Goal: Task Accomplishment & Management: Use online tool/utility

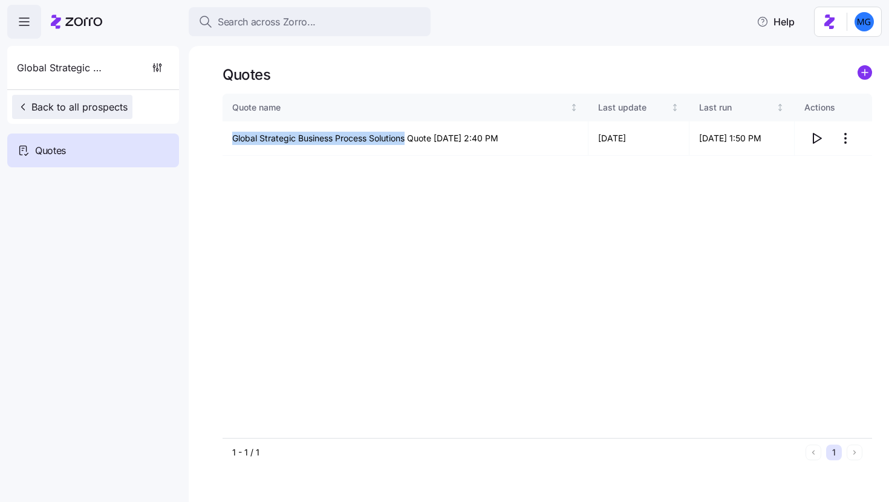
click at [73, 109] on span "Back to all prospects" at bounding box center [72, 107] width 111 height 15
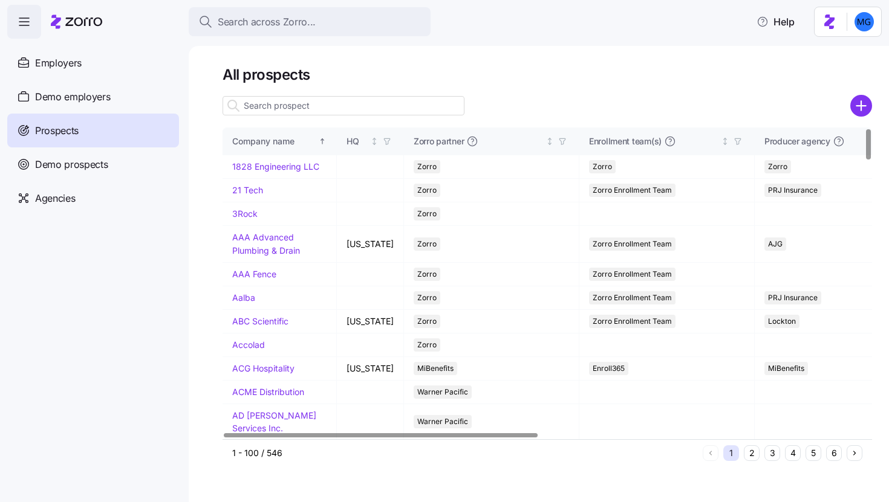
click at [354, 107] on input at bounding box center [344, 105] width 242 height 19
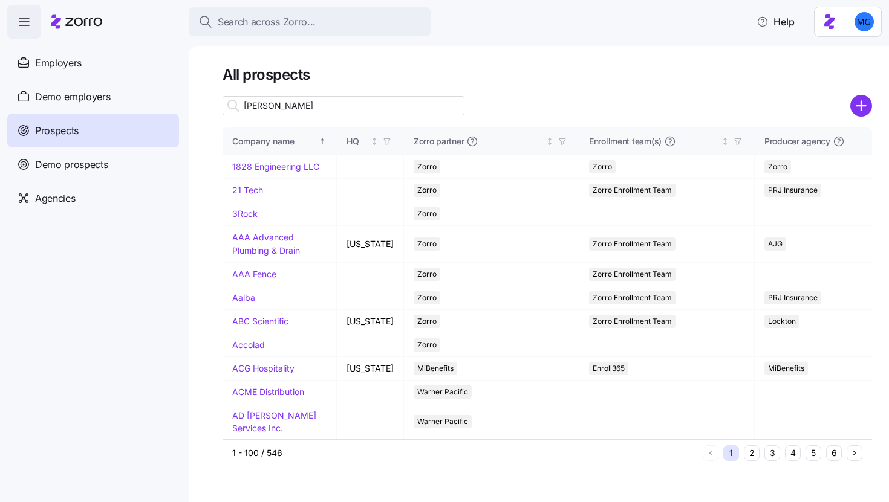
type input "[PERSON_NAME]"
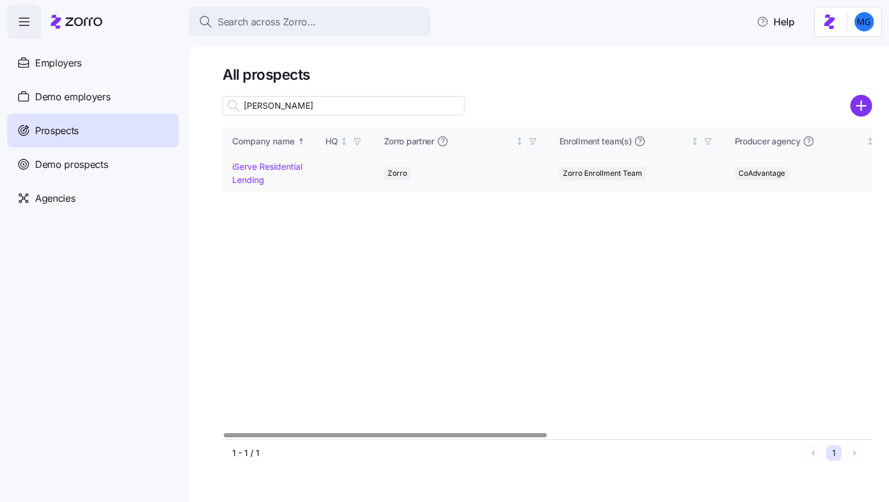
click at [260, 178] on link "iServe Residential Lending" at bounding box center [267, 173] width 70 height 24
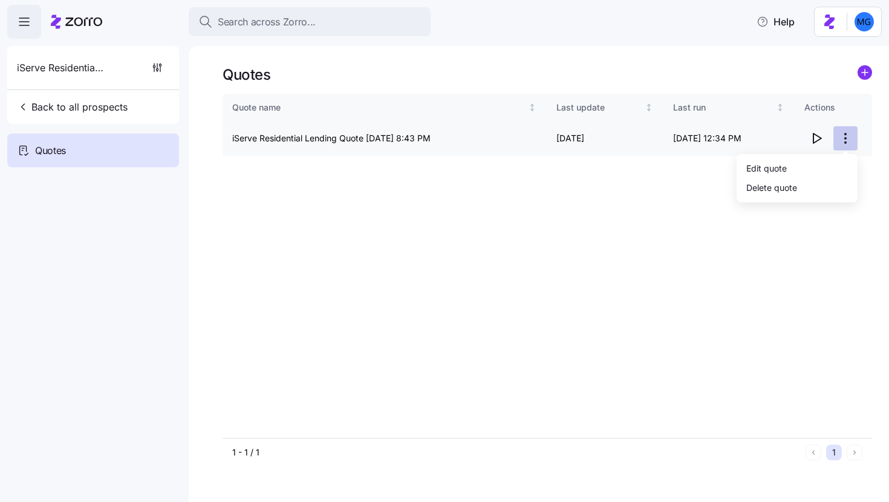
click at [847, 141] on html "Search across Zorro... Help iServe Residential Lending Back to all prospects Qu…" at bounding box center [444, 247] width 889 height 495
click at [788, 169] on div "Edit quote" at bounding box center [796, 167] width 111 height 19
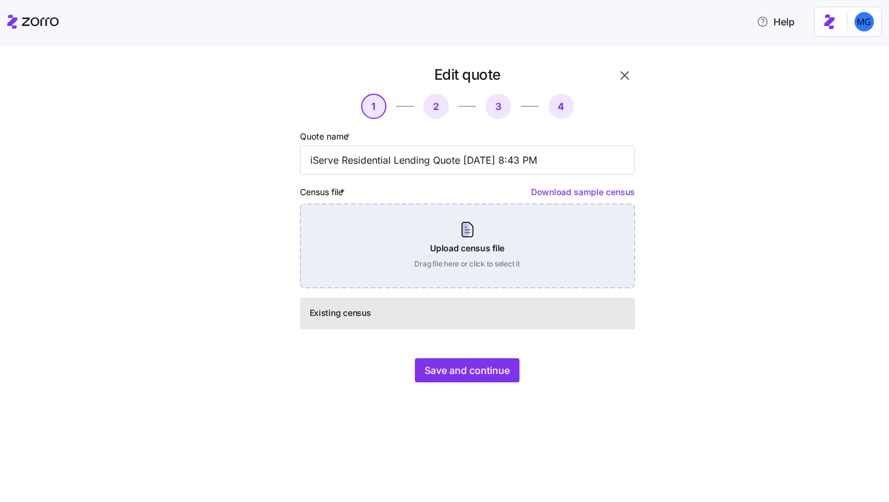
click at [470, 235] on div "Upload census file Drag file here or click to select it" at bounding box center [467, 246] width 335 height 85
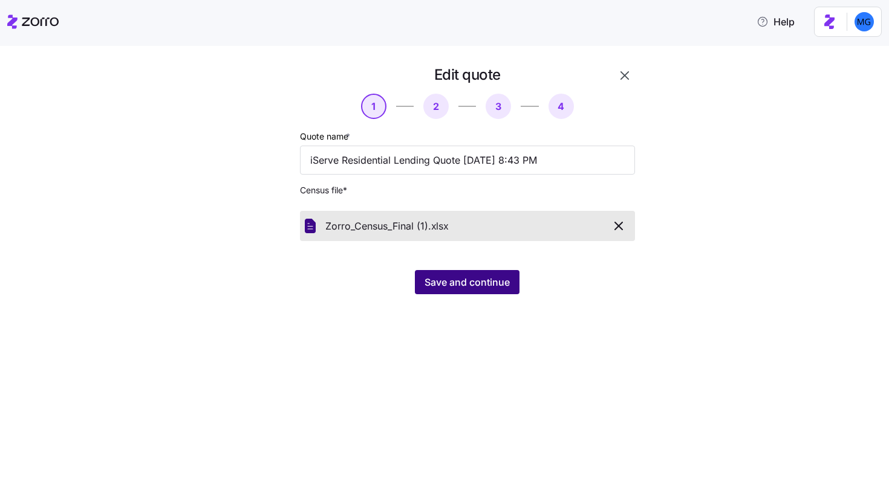
click at [461, 288] on span "Save and continue" at bounding box center [466, 282] width 85 height 15
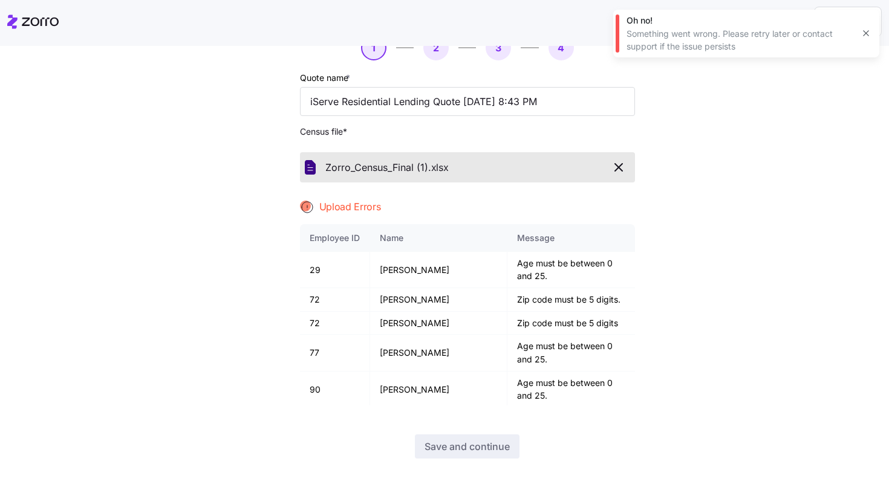
click at [865, 31] on icon "button" at bounding box center [866, 33] width 10 height 10
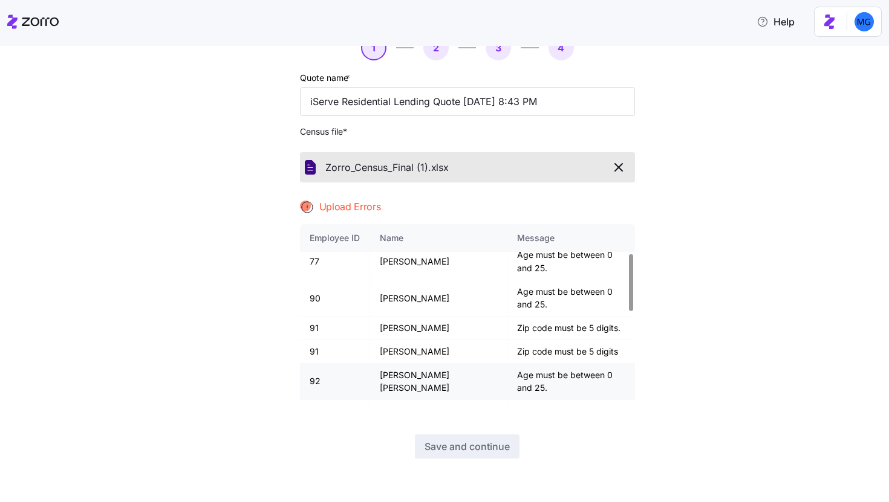
scroll to position [93, 0]
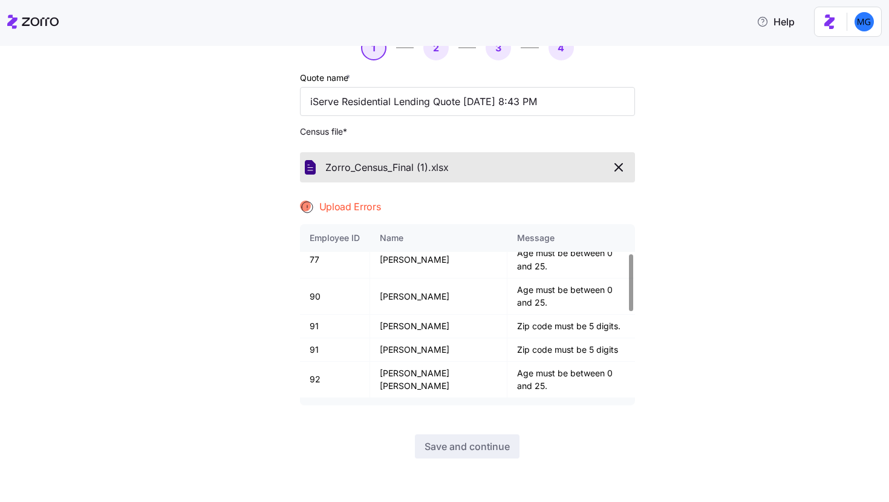
drag, startPoint x: 376, startPoint y: 357, endPoint x: 396, endPoint y: 357, distance: 20.0
click at [396, 398] on td "[PERSON_NAME]" at bounding box center [438, 416] width 137 height 36
copy td "Cailin"
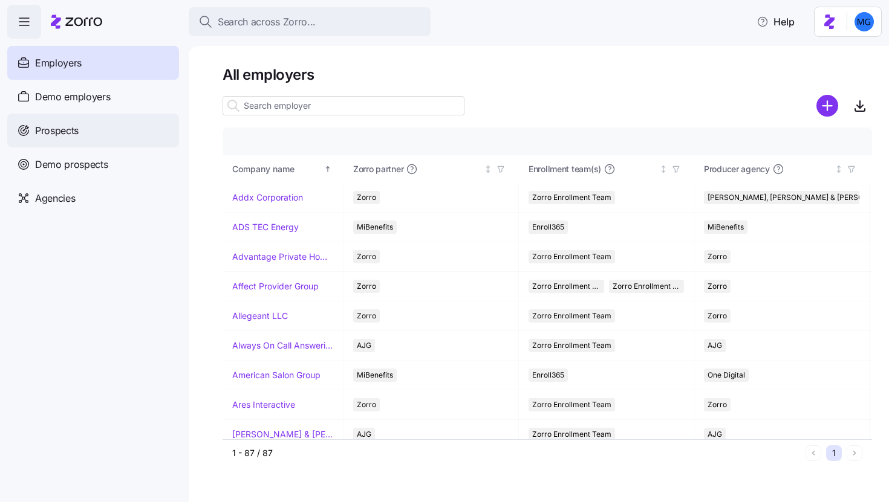
click at [140, 126] on div "Prospects" at bounding box center [93, 131] width 172 height 34
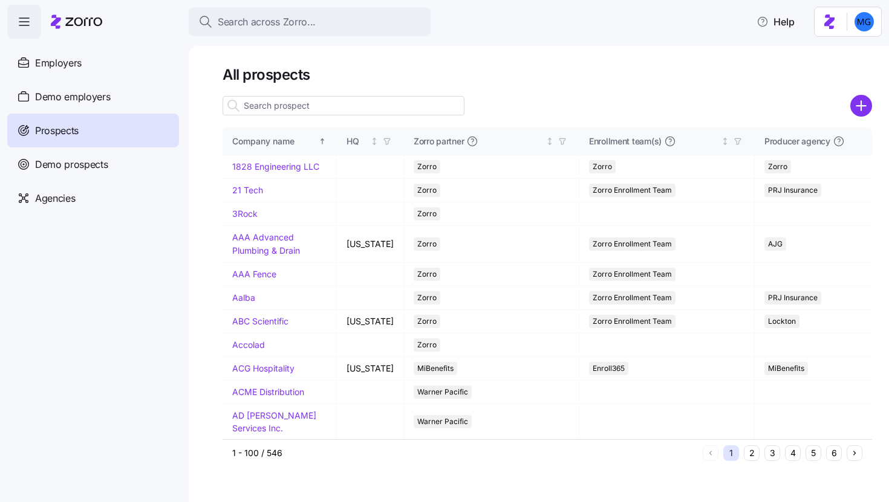
click at [386, 106] on input at bounding box center [344, 105] width 242 height 19
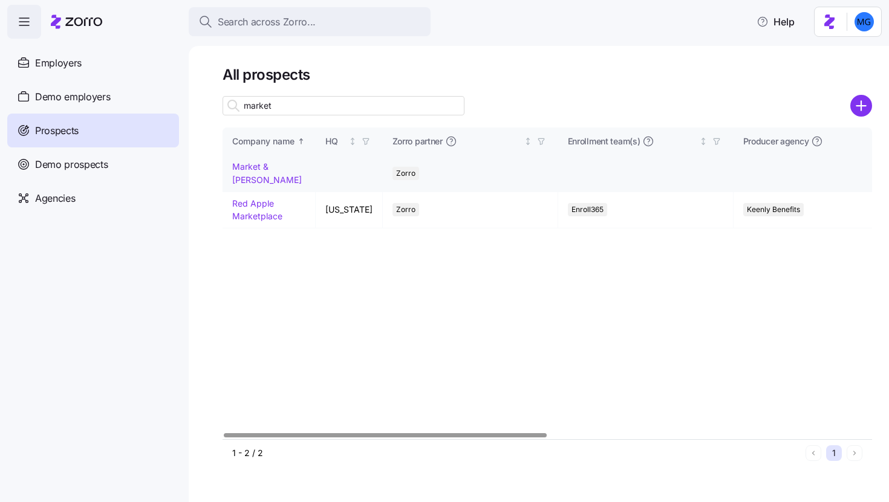
type input "market"
click at [263, 168] on link "Market & Johnson" at bounding box center [267, 173] width 70 height 24
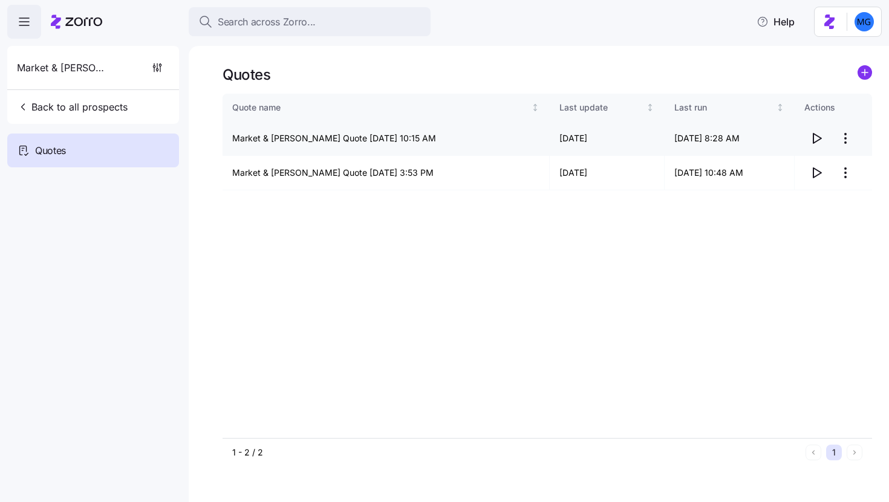
click at [817, 139] on icon "button" at bounding box center [816, 138] width 15 height 15
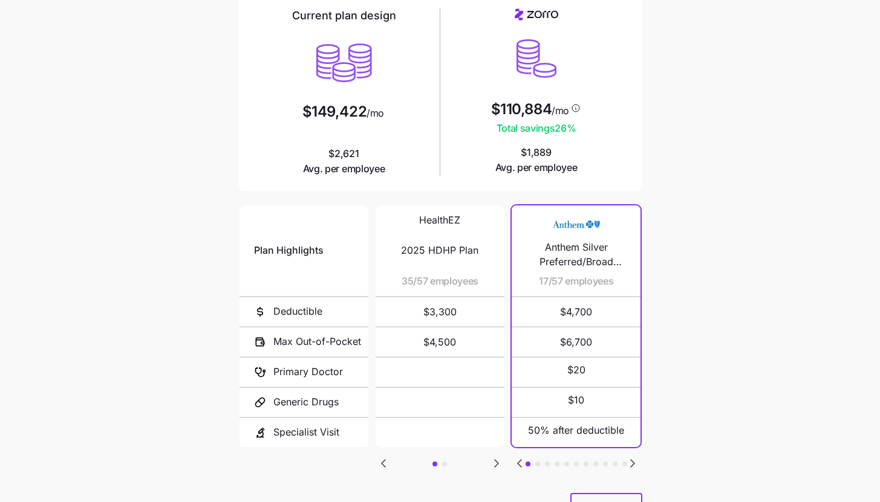
scroll to position [157, 0]
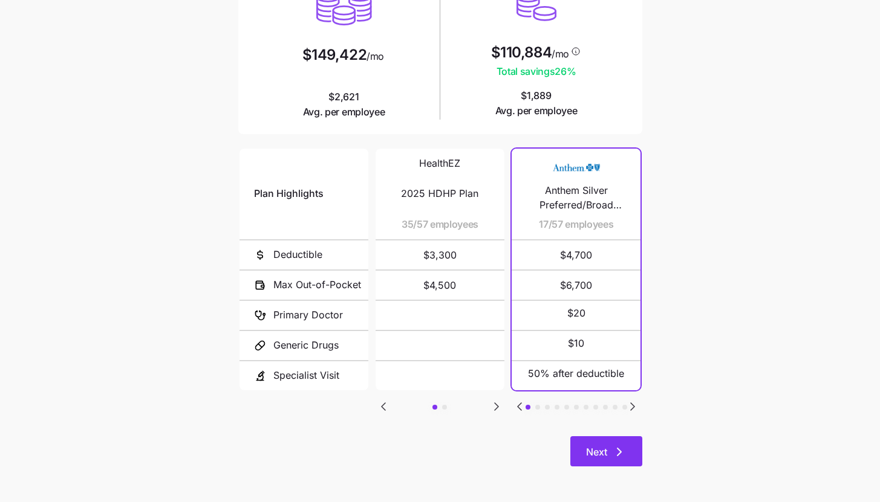
click at [611, 438] on button "Next" at bounding box center [606, 452] width 72 height 30
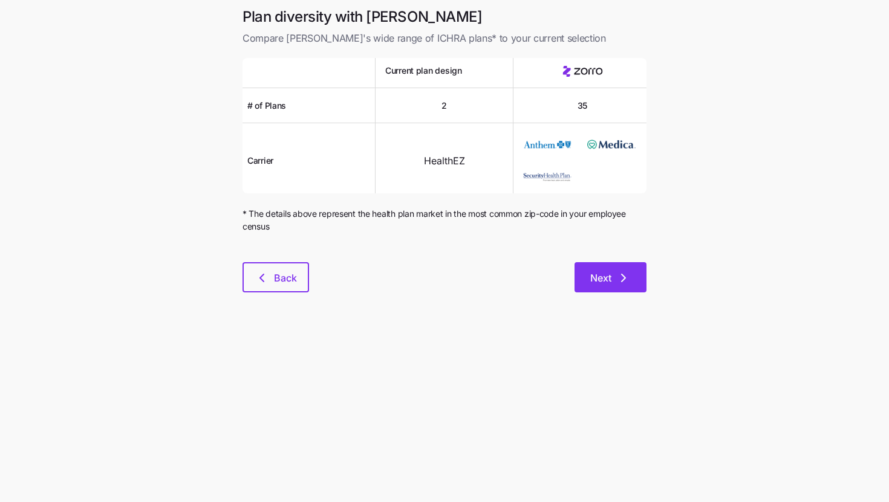
click at [614, 285] on span "Next" at bounding box center [610, 278] width 41 height 15
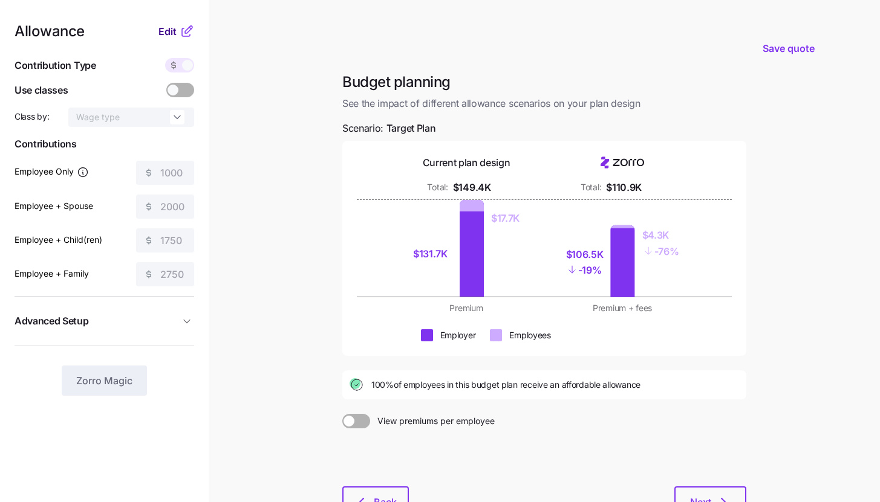
click at [178, 34] on button "Edit" at bounding box center [168, 31] width 21 height 15
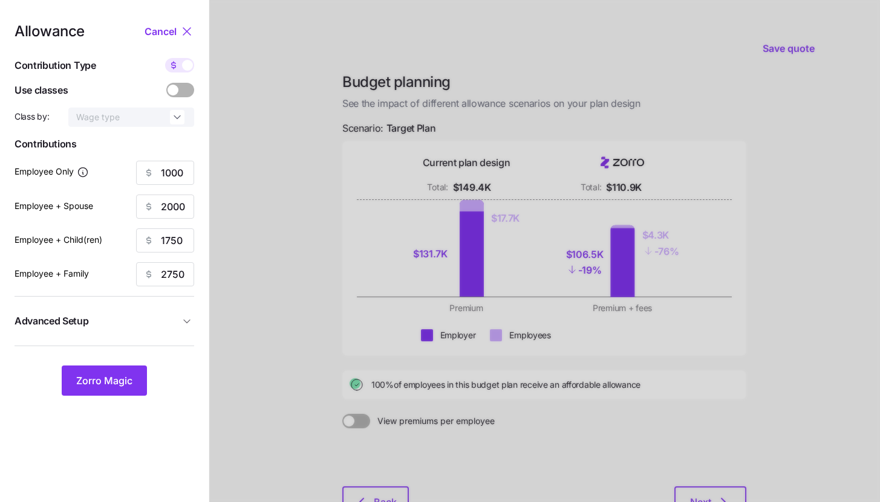
click at [171, 314] on span "Advanced Setup" at bounding box center [97, 321] width 165 height 15
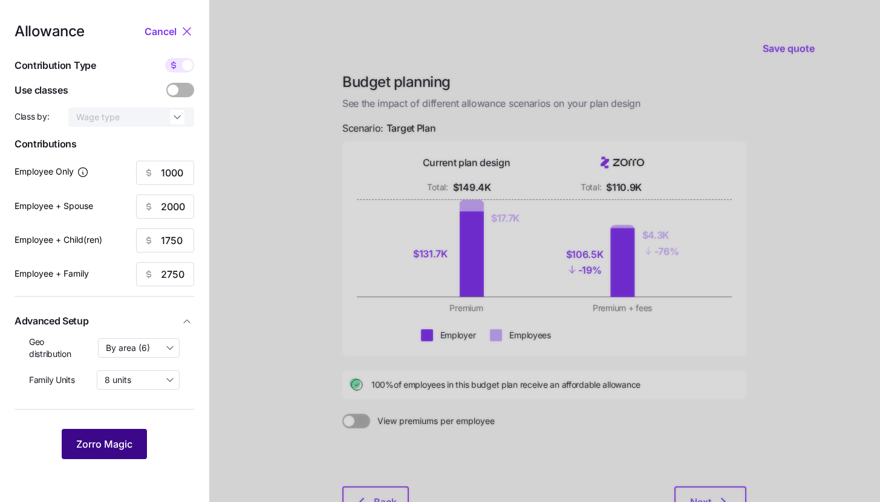
click at [124, 436] on button "Zorro Magic" at bounding box center [104, 444] width 85 height 30
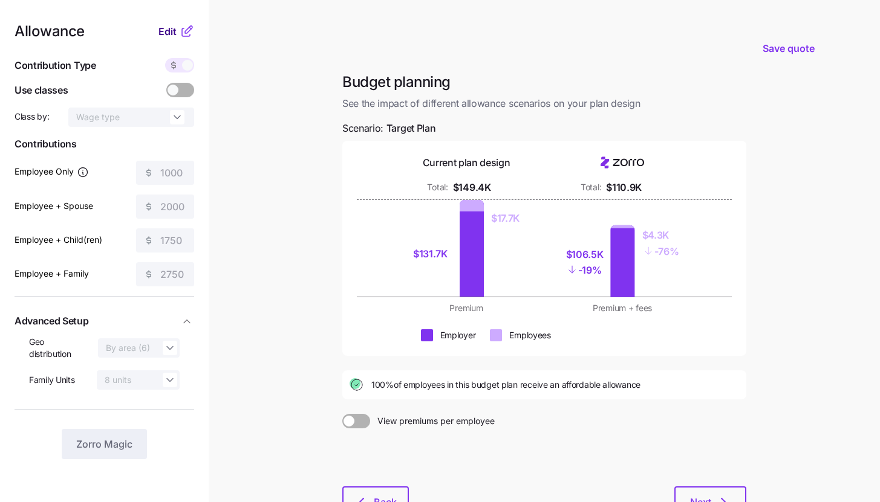
click at [175, 31] on span "Edit" at bounding box center [167, 31] width 18 height 15
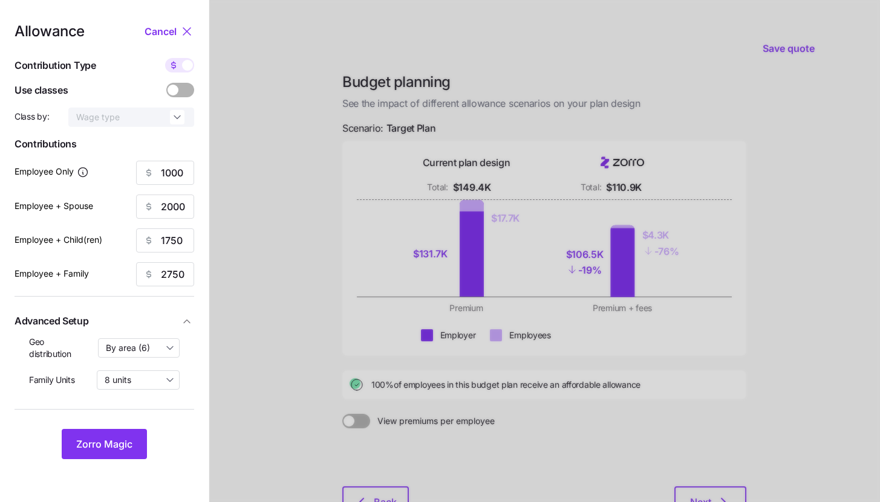
click at [175, 65] on icon at bounding box center [174, 65] width 10 height 10
click at [165, 58] on input "checkbox" at bounding box center [165, 58] width 0 height 0
type input "116"
type input "111"
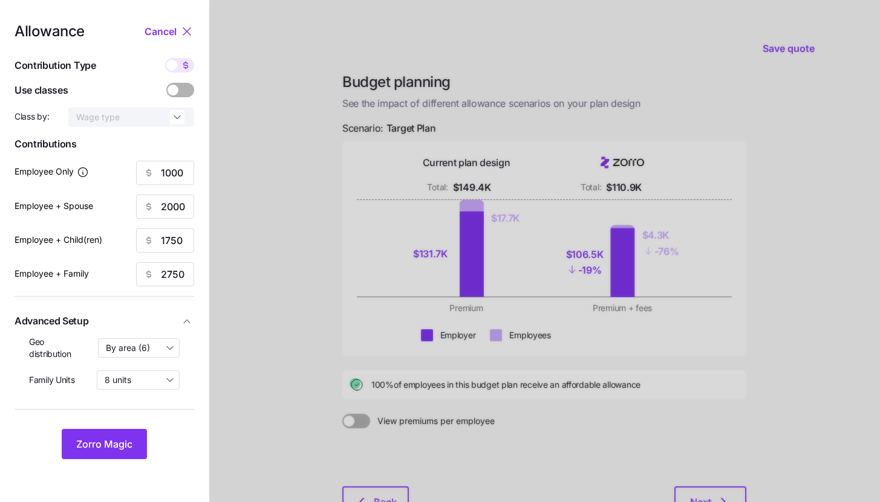
type input "113"
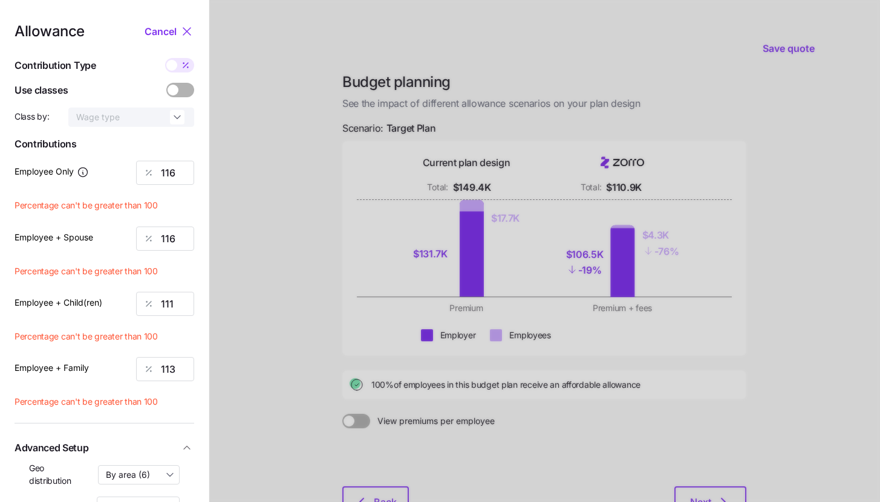
click at [176, 65] on span at bounding box center [171, 65] width 11 height 11
click at [165, 58] on input "checkbox" at bounding box center [165, 58] width 0 height 0
type input "1000"
type input "2000"
type input "1750"
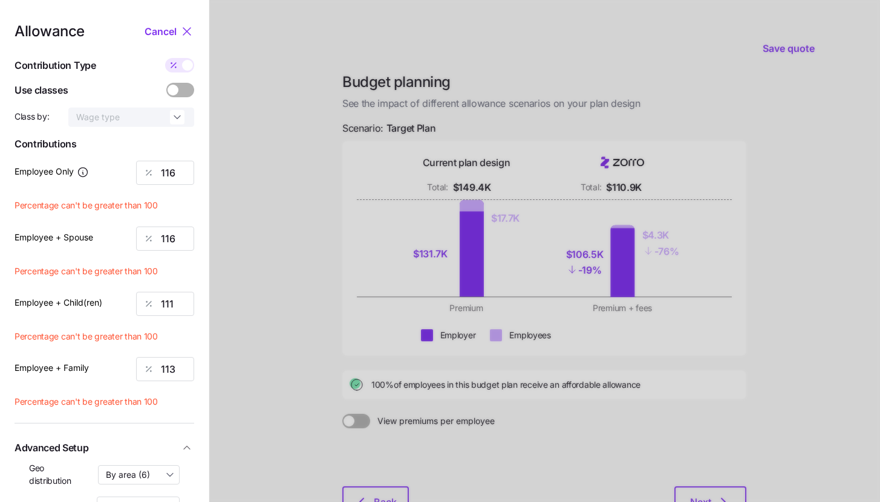
type input "2750"
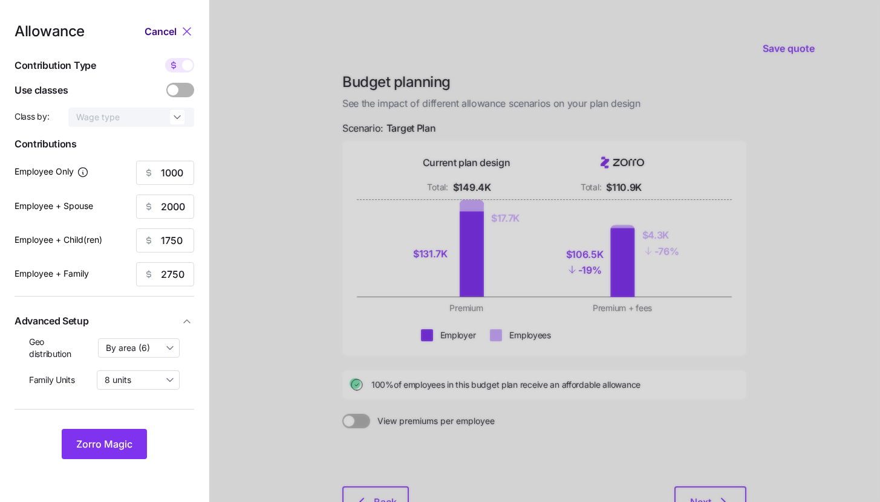
click at [151, 26] on span "Cancel" at bounding box center [161, 31] width 32 height 15
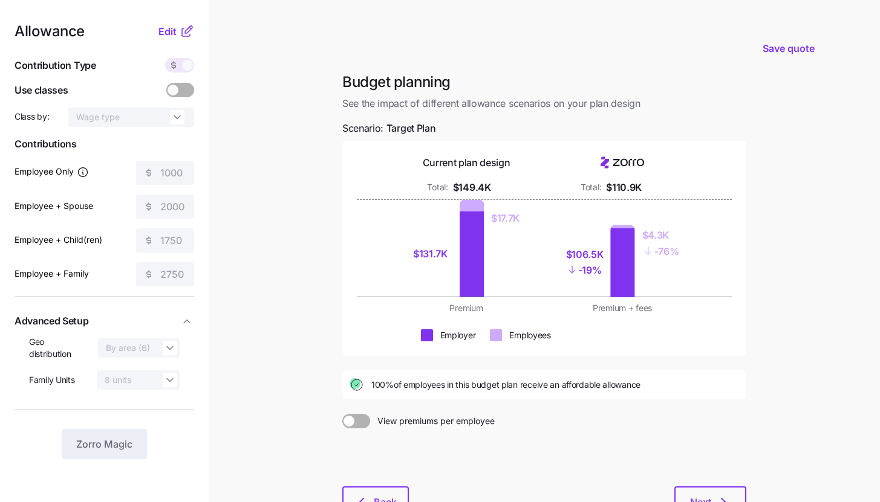
click at [182, 34] on icon at bounding box center [186, 32] width 8 height 8
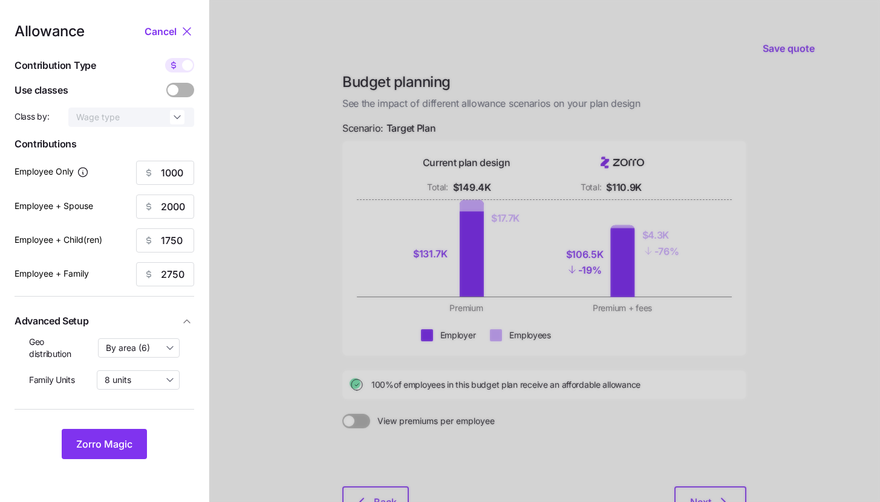
click at [184, 66] on span at bounding box center [187, 65] width 11 height 11
click at [165, 58] on input "checkbox" at bounding box center [165, 58] width 0 height 0
type input "116"
type input "111"
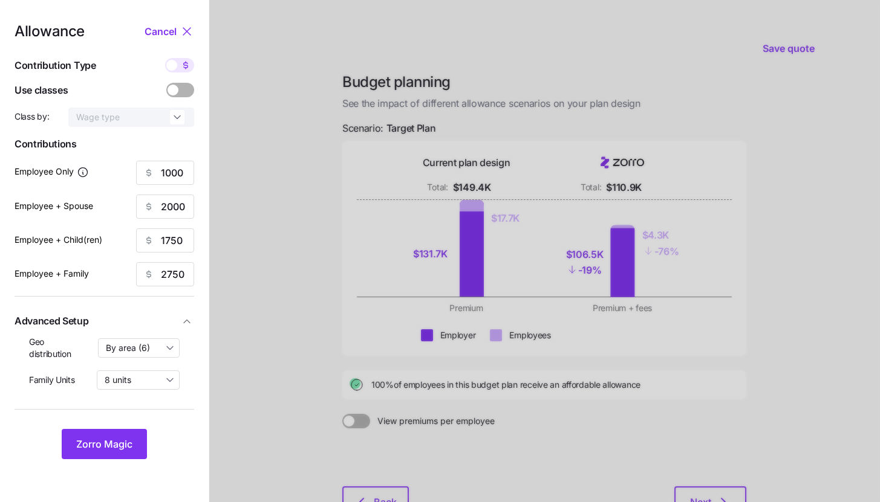
type input "113"
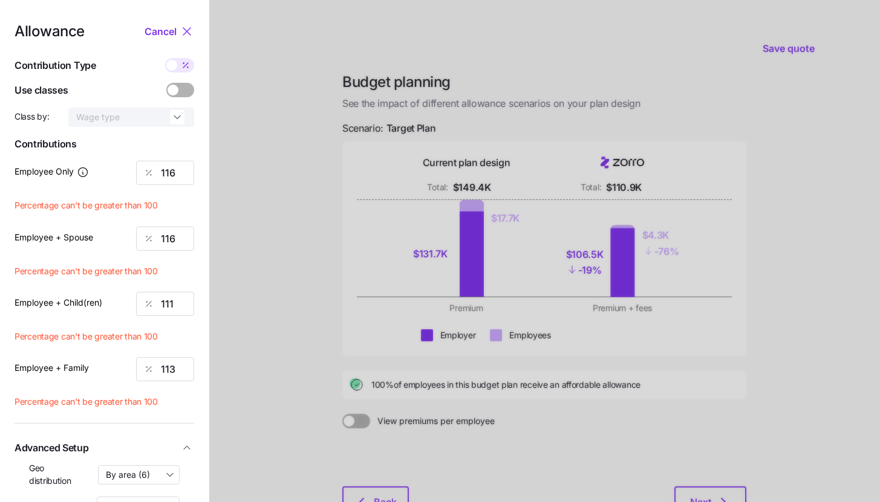
click at [184, 66] on icon at bounding box center [186, 65] width 10 height 10
click at [165, 58] on input "checkbox" at bounding box center [165, 58] width 0 height 0
type input "1000"
type input "2000"
type input "1750"
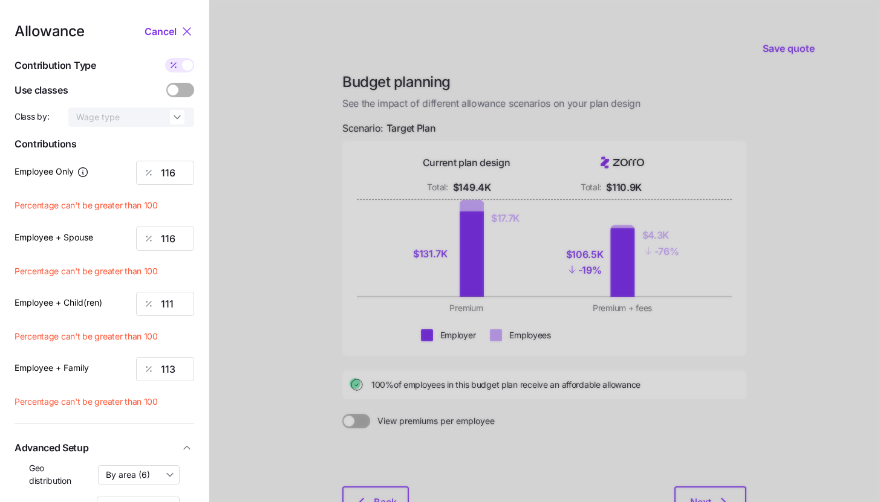
type input "2750"
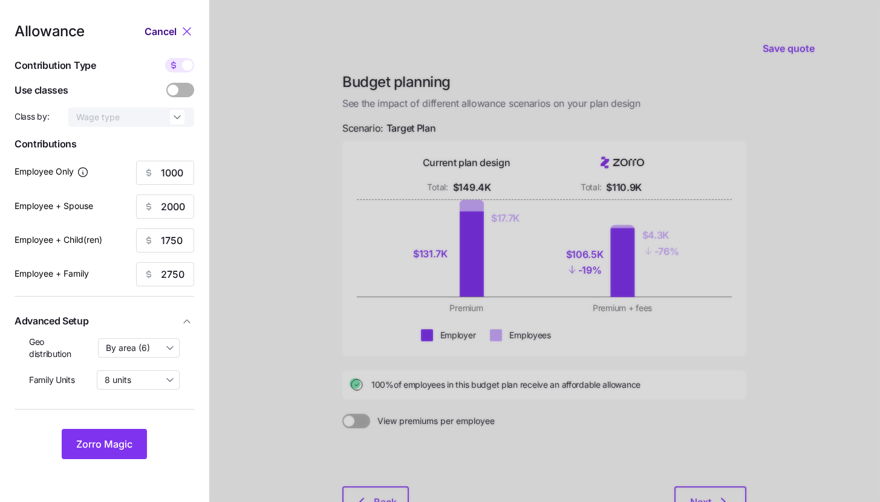
click at [168, 30] on span "Cancel" at bounding box center [161, 31] width 32 height 15
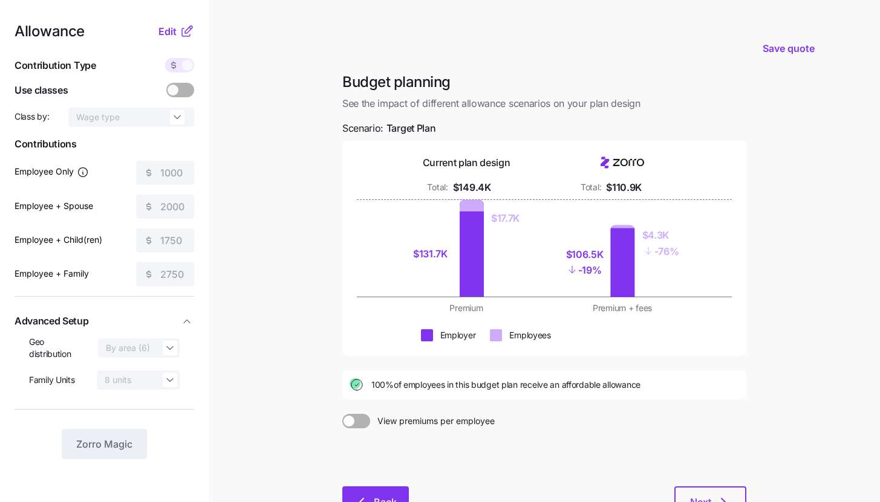
click at [378, 502] on span "Back" at bounding box center [385, 502] width 23 height 15
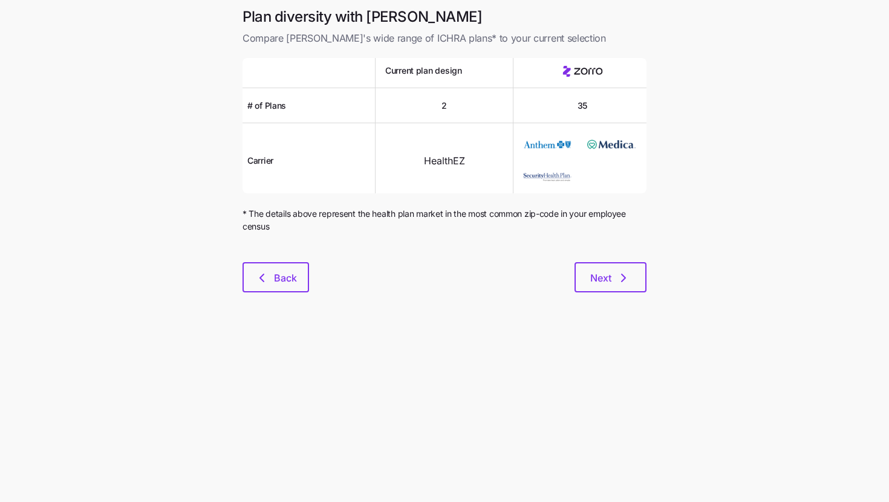
click at [276, 294] on div "Plan diversity with Zorro Compare Zorro's wide range of ICHRA plans* to your cu…" at bounding box center [444, 157] width 423 height 300
click at [275, 288] on button "Back" at bounding box center [275, 277] width 67 height 30
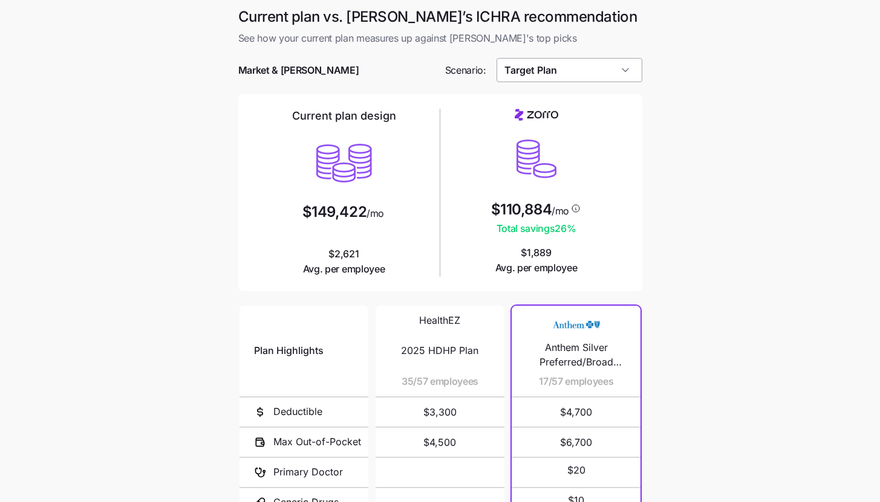
click at [594, 76] on input "Target Plan" at bounding box center [569, 70] width 146 height 24
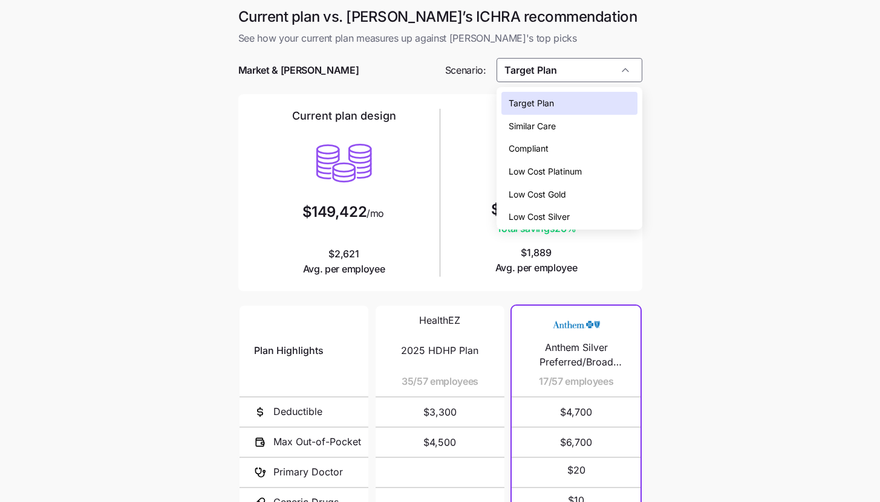
click at [596, 186] on div "Low Cost Gold" at bounding box center [569, 194] width 136 height 23
type input "Low Cost Gold"
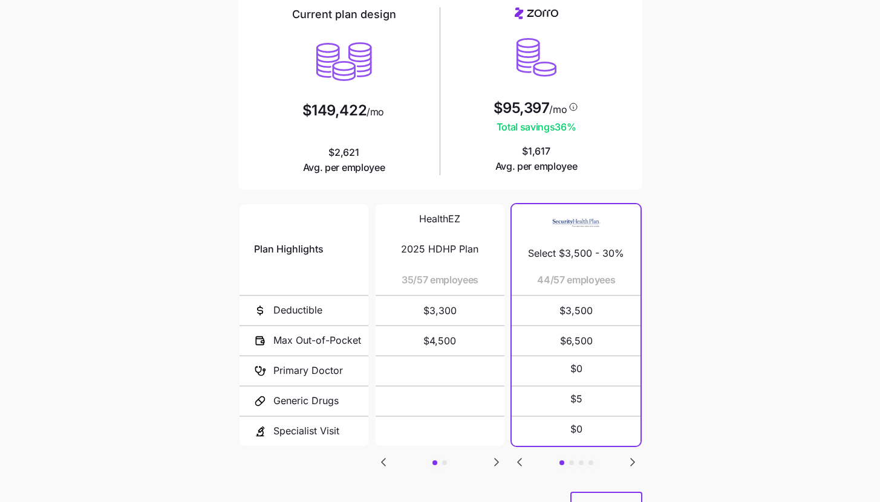
scroll to position [157, 0]
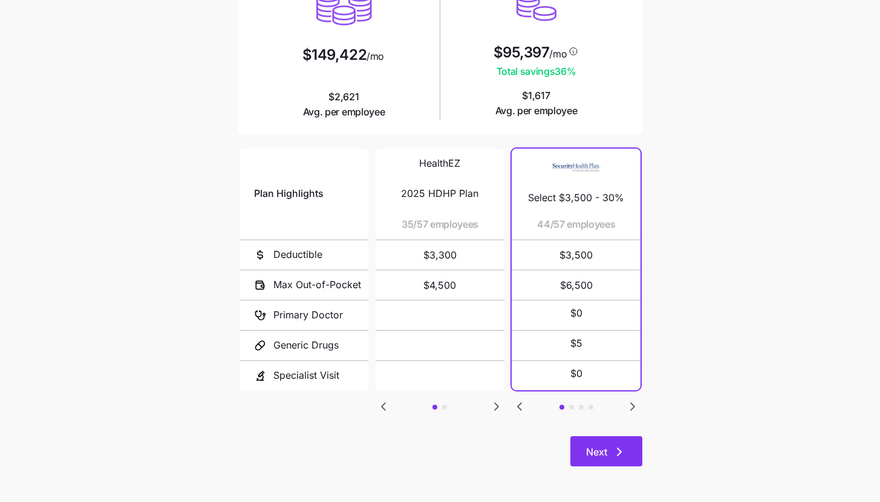
click at [616, 446] on icon "button" at bounding box center [619, 452] width 15 height 15
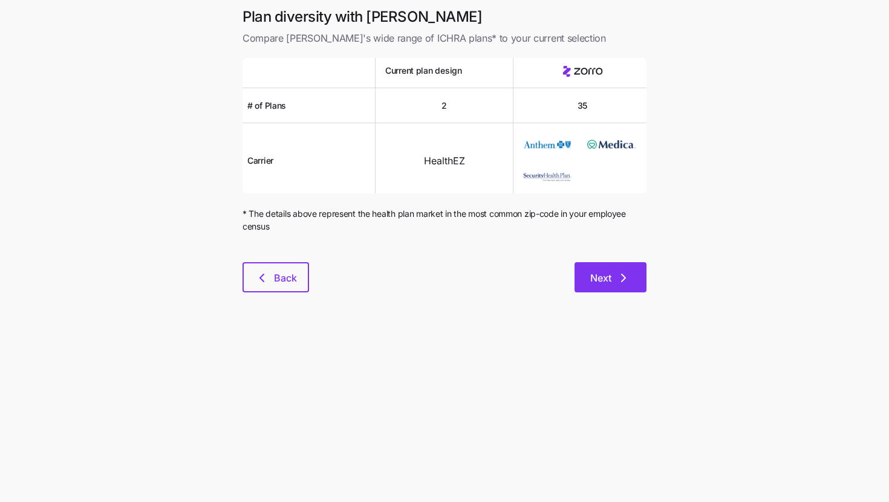
click at [608, 263] on button "Next" at bounding box center [610, 277] width 72 height 30
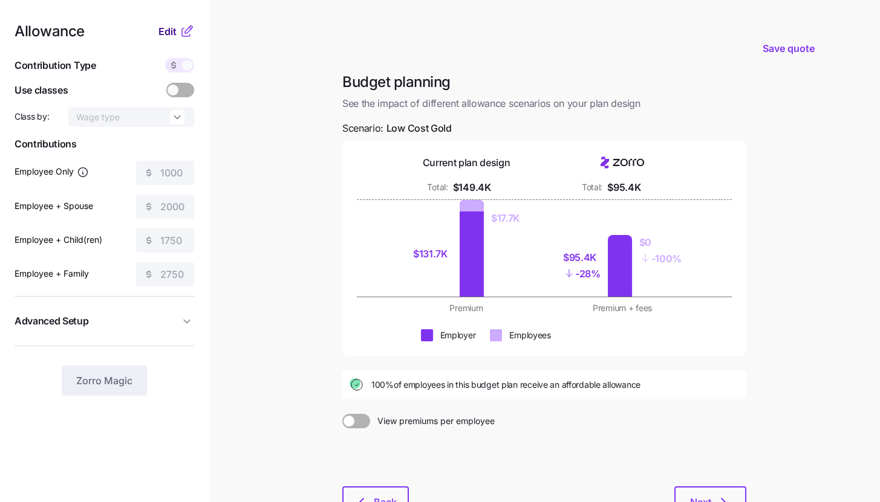
click at [165, 33] on span "Edit" at bounding box center [167, 31] width 18 height 15
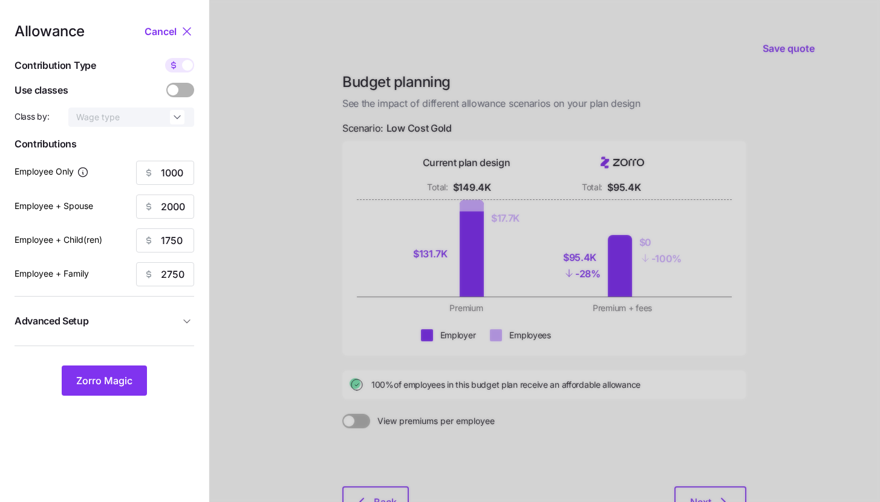
click at [178, 67] on span at bounding box center [173, 65] width 17 height 15
click at [165, 58] on input "checkbox" at bounding box center [165, 58] width 0 height 0
type input "131"
type input "126"
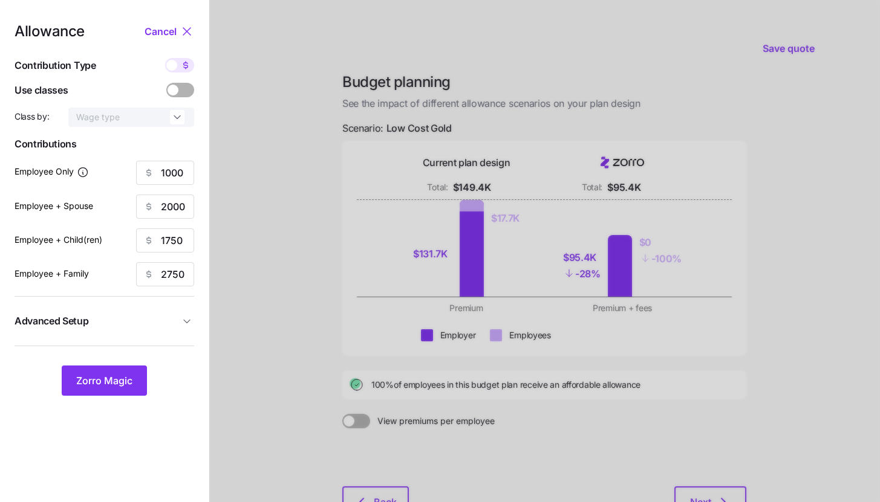
type input "128"
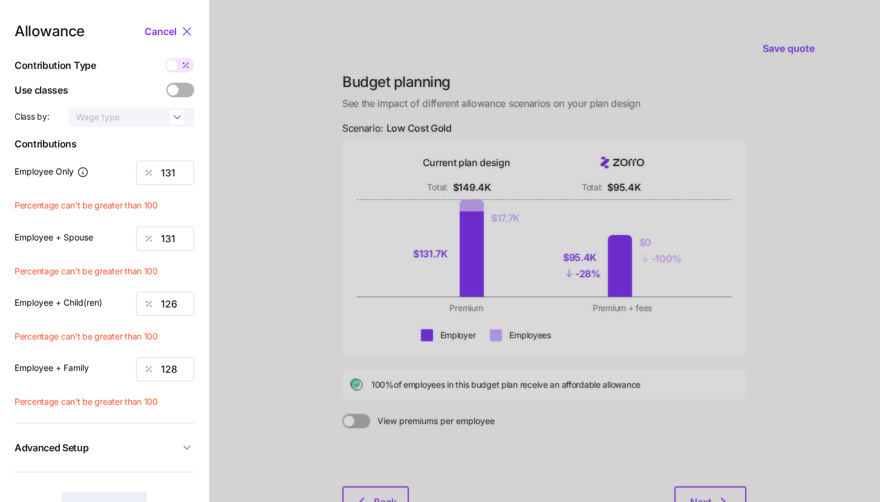
click at [184, 67] on icon at bounding box center [185, 65] width 5 height 5
click at [165, 58] on input "checkbox" at bounding box center [165, 58] width 0 height 0
type input "1000"
type input "2000"
type input "1750"
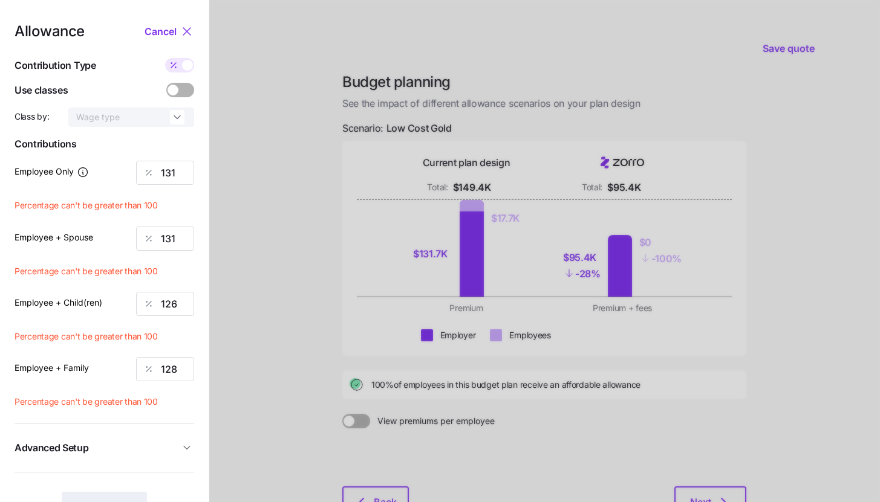
type input "2750"
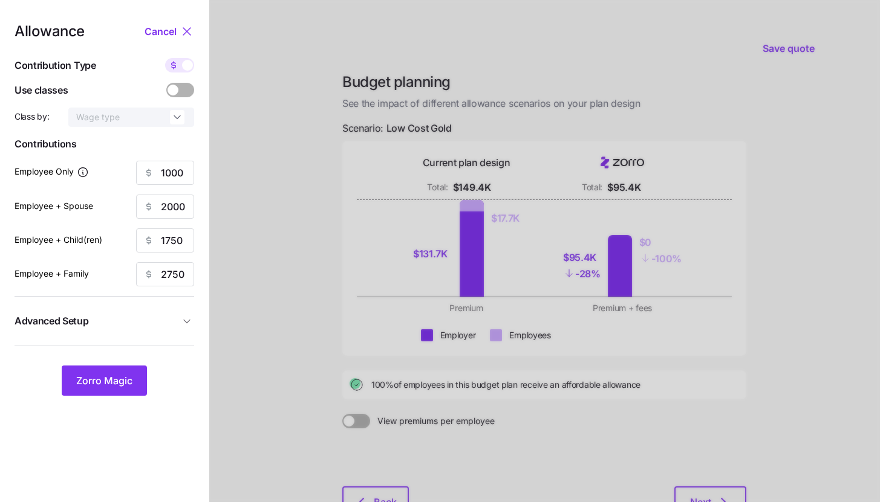
click at [187, 88] on span at bounding box center [186, 90] width 17 height 15
click at [166, 83] on input "checkbox" at bounding box center [166, 83] width 0 height 0
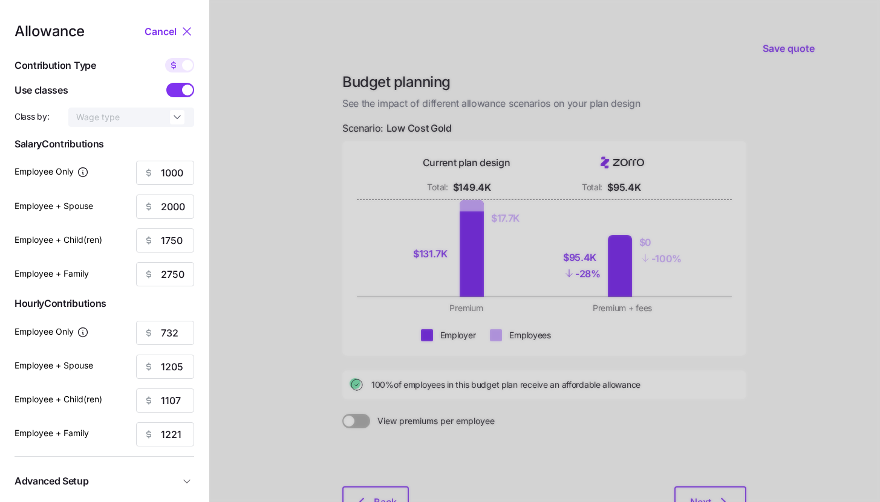
click at [187, 88] on span at bounding box center [187, 90] width 11 height 11
click at [166, 83] on input "checkbox" at bounding box center [166, 83] width 0 height 0
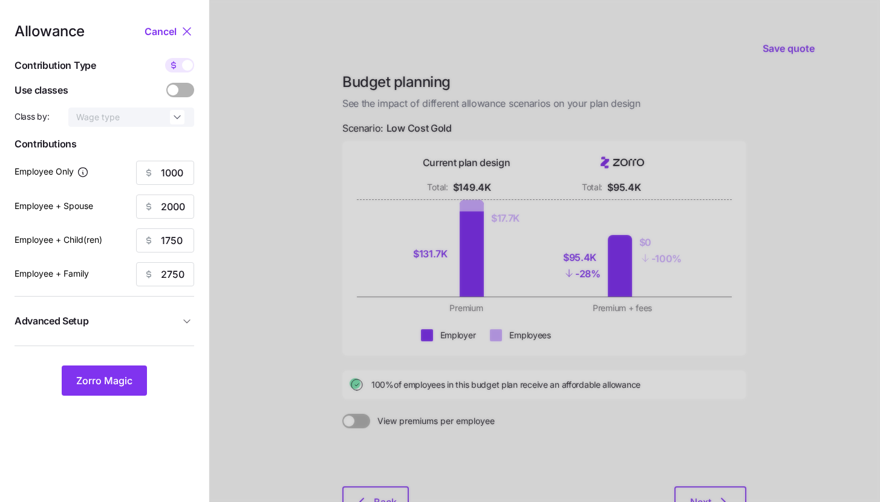
click at [186, 64] on span at bounding box center [187, 65] width 11 height 11
click at [165, 58] on input "checkbox" at bounding box center [165, 58] width 0 height 0
type input "131"
type input "126"
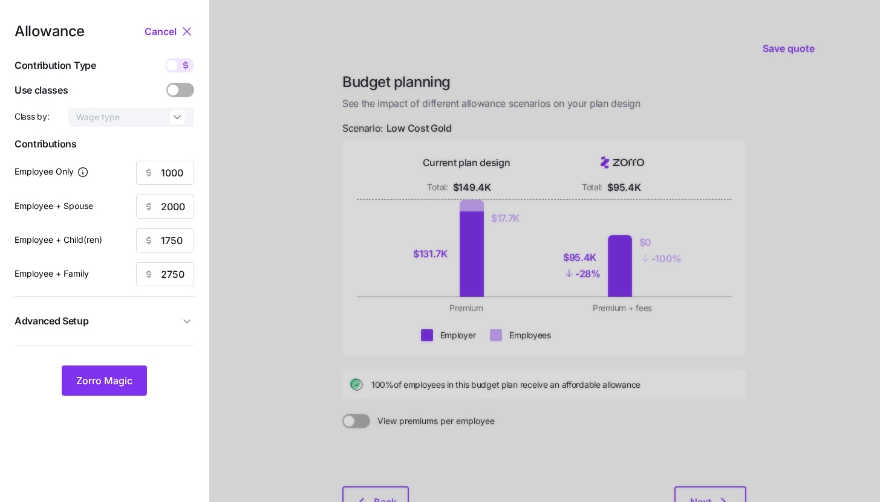
type input "128"
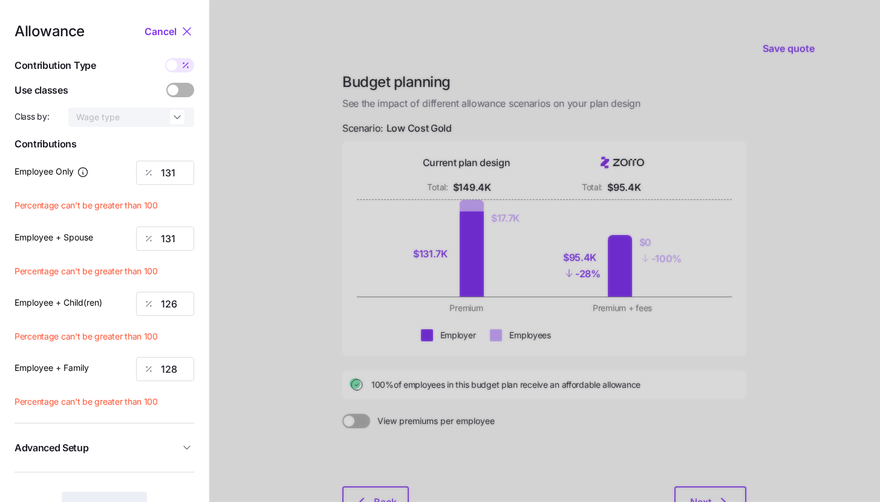
click at [187, 67] on icon at bounding box center [187, 67] width 1 height 1
click at [165, 58] on input "checkbox" at bounding box center [165, 58] width 0 height 0
type input "1000"
type input "2000"
type input "1750"
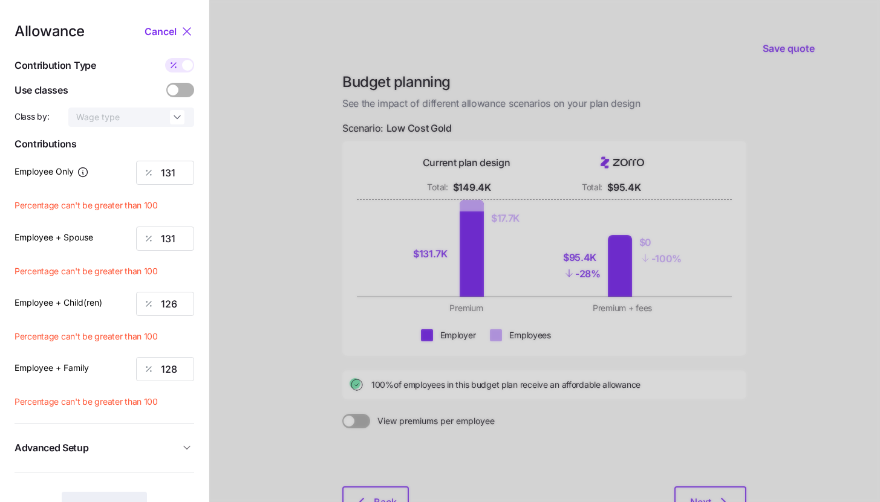
type input "2750"
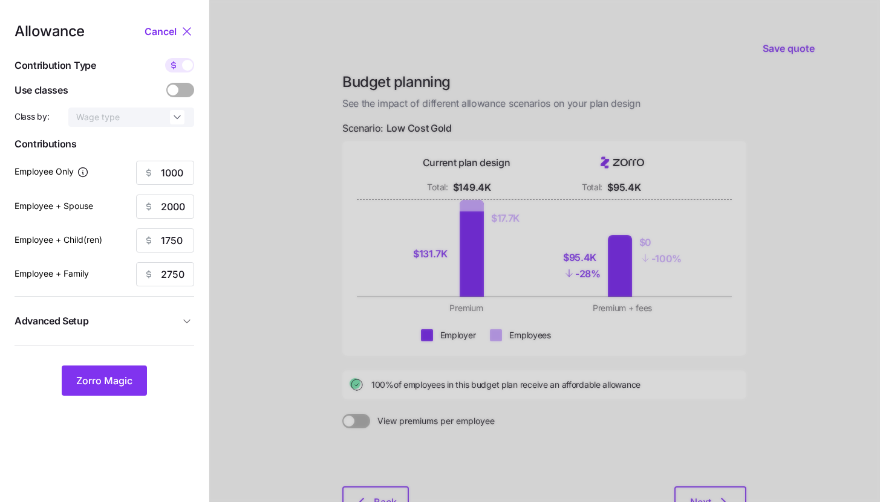
click at [187, 67] on span at bounding box center [187, 65] width 11 height 11
click at [165, 58] on input "checkbox" at bounding box center [165, 58] width 0 height 0
type input "131"
type input "126"
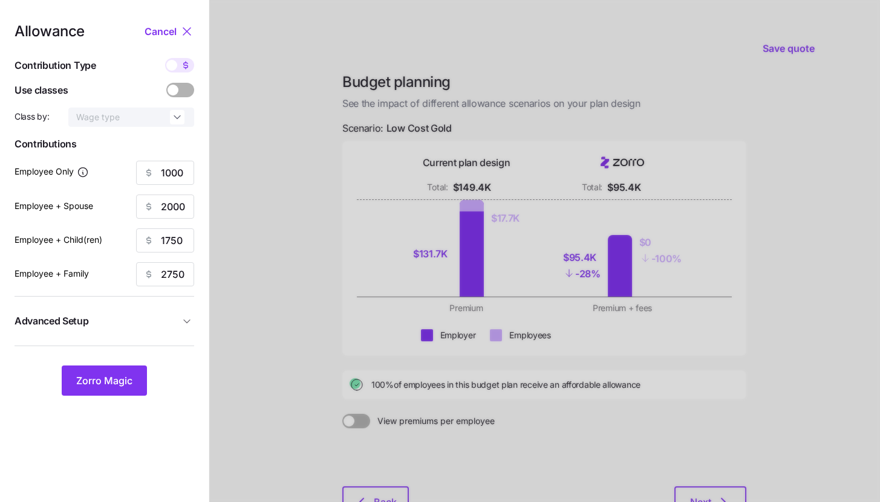
type input "128"
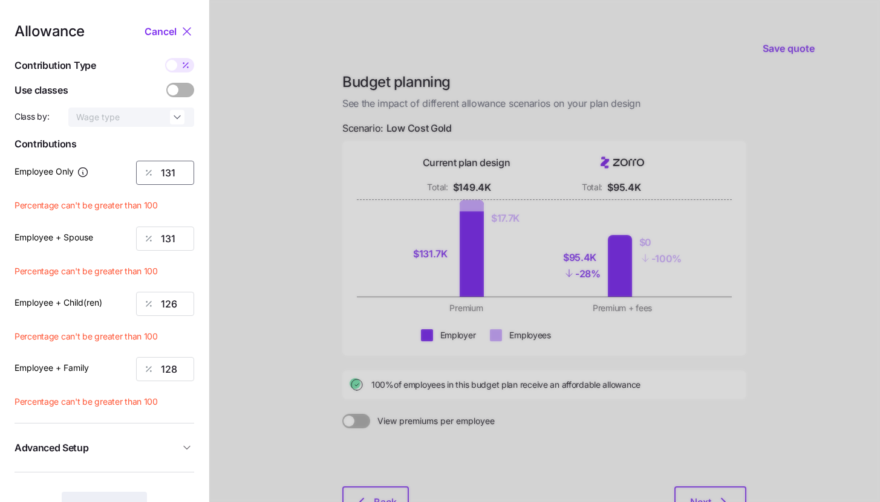
click at [182, 172] on input "131" at bounding box center [165, 173] width 58 height 24
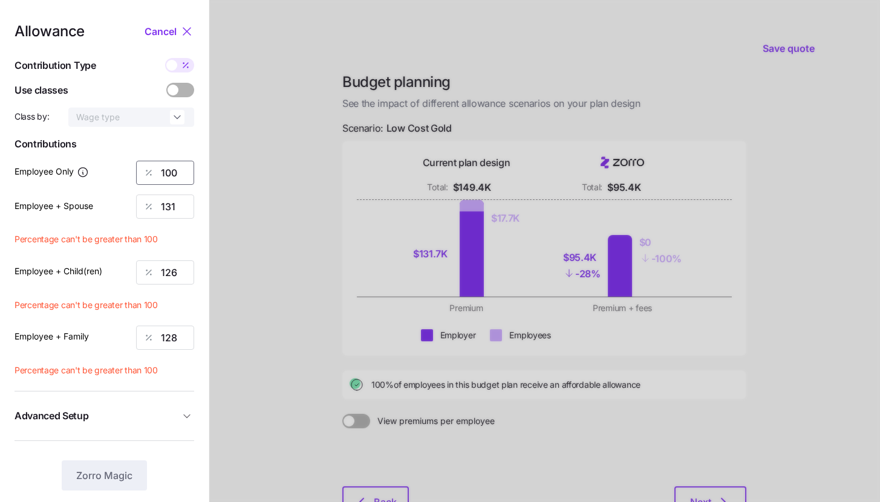
type input "100"
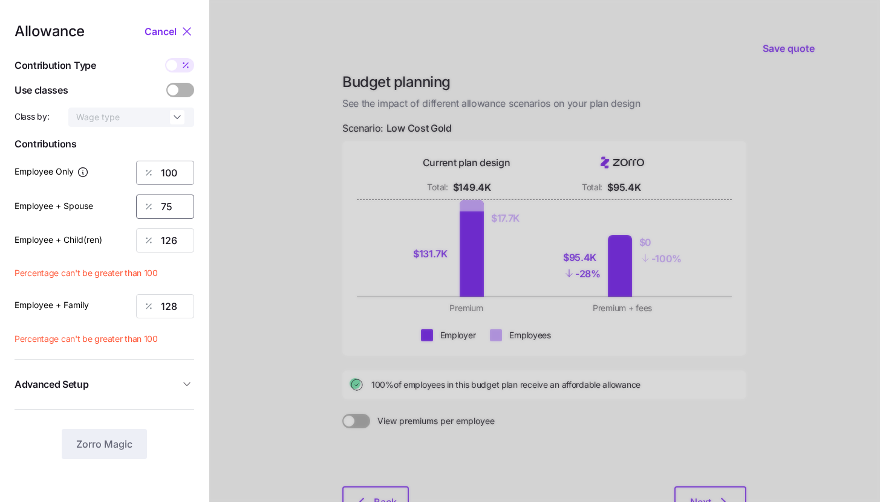
type input "75"
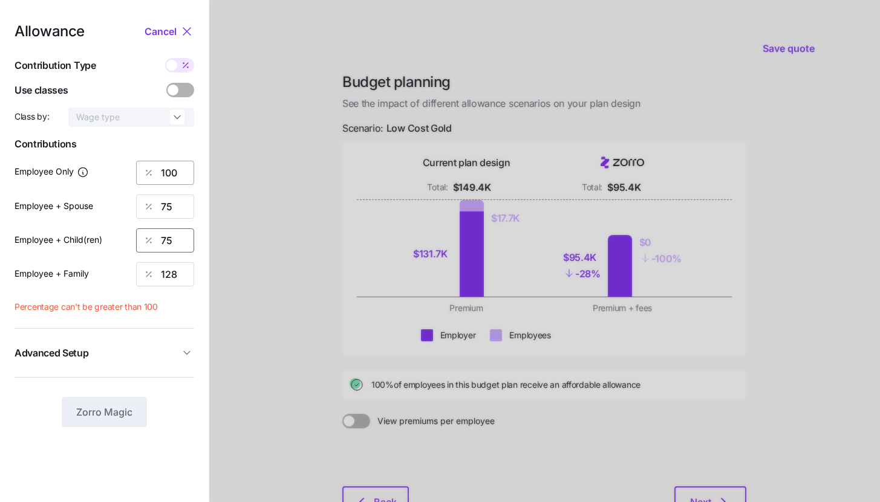
type input "75"
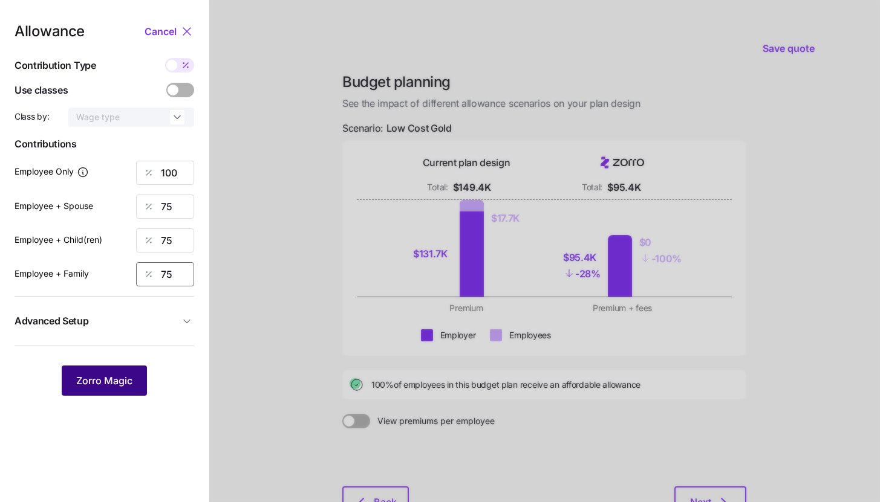
type input "75"
click at [111, 387] on span "Zorro Magic" at bounding box center [104, 381] width 56 height 15
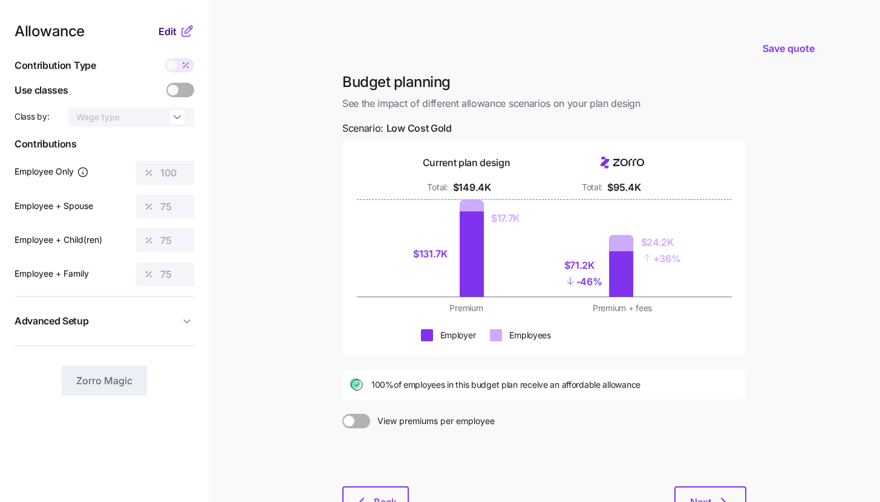
click at [174, 33] on span "Edit" at bounding box center [167, 31] width 18 height 15
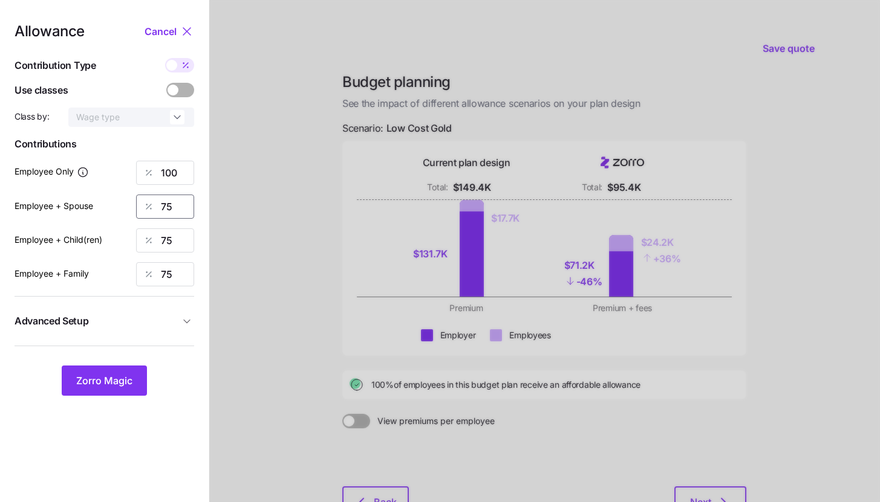
click at [180, 208] on input "75" at bounding box center [165, 207] width 58 height 24
type input "85"
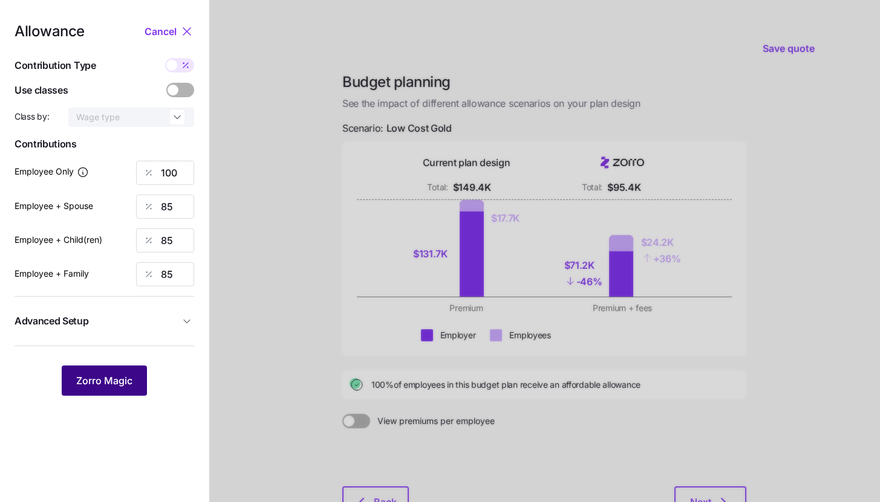
click at [123, 379] on span "Zorro Magic" at bounding box center [104, 381] width 56 height 15
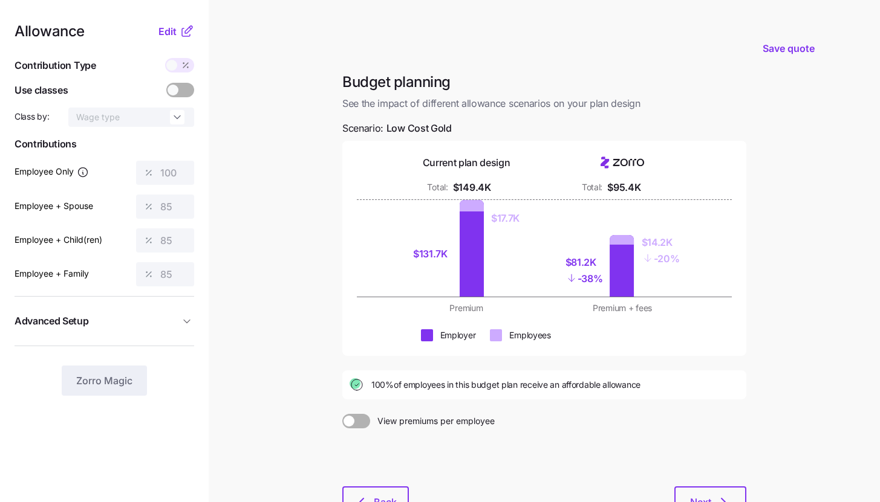
click at [180, 31] on icon at bounding box center [187, 31] width 15 height 15
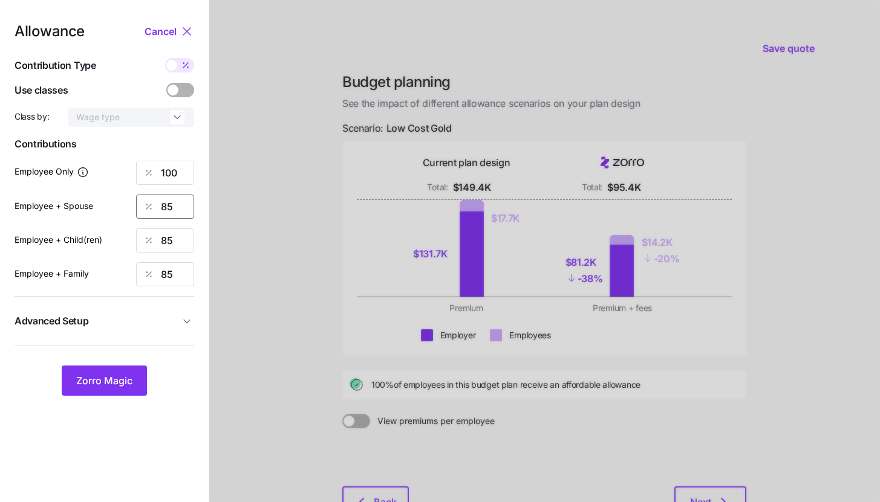
click at [184, 209] on input "85" at bounding box center [165, 207] width 58 height 24
type input "100"
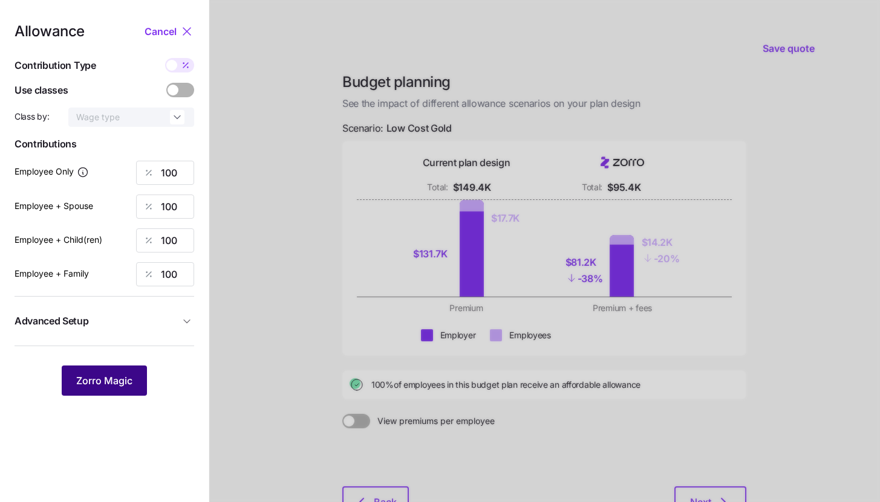
click at [111, 389] on button "Zorro Magic" at bounding box center [104, 381] width 85 height 30
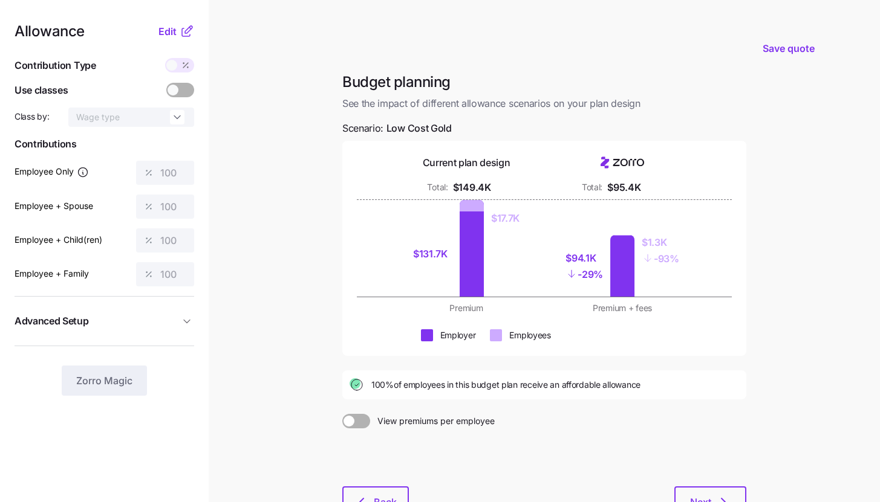
click at [181, 29] on icon at bounding box center [187, 31] width 15 height 15
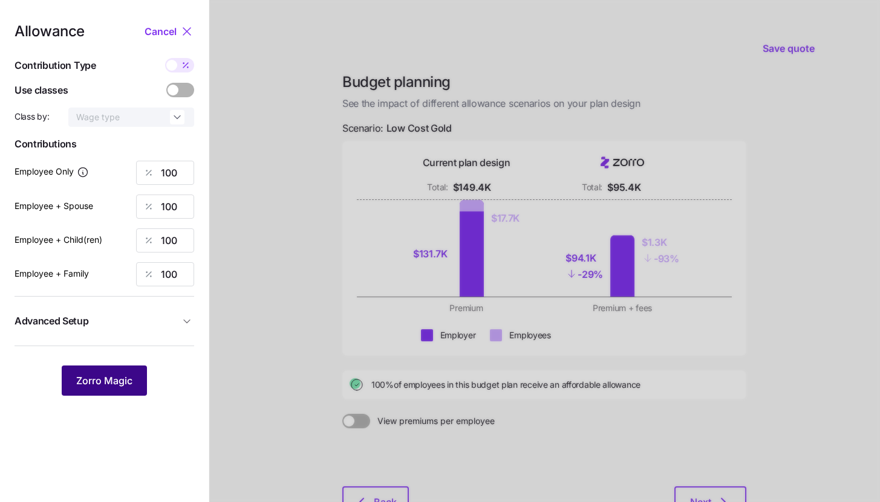
click at [113, 380] on span "Zorro Magic" at bounding box center [104, 381] width 56 height 15
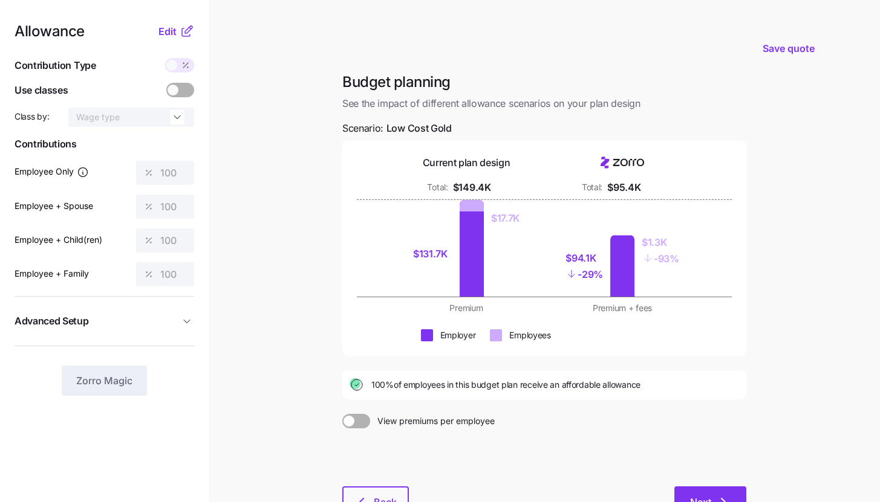
click at [724, 492] on button "Next" at bounding box center [710, 502] width 72 height 30
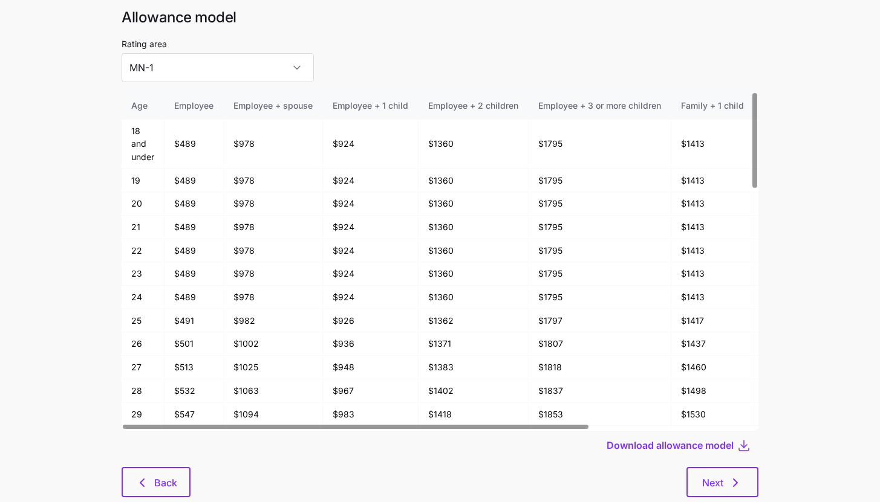
scroll to position [65, 0]
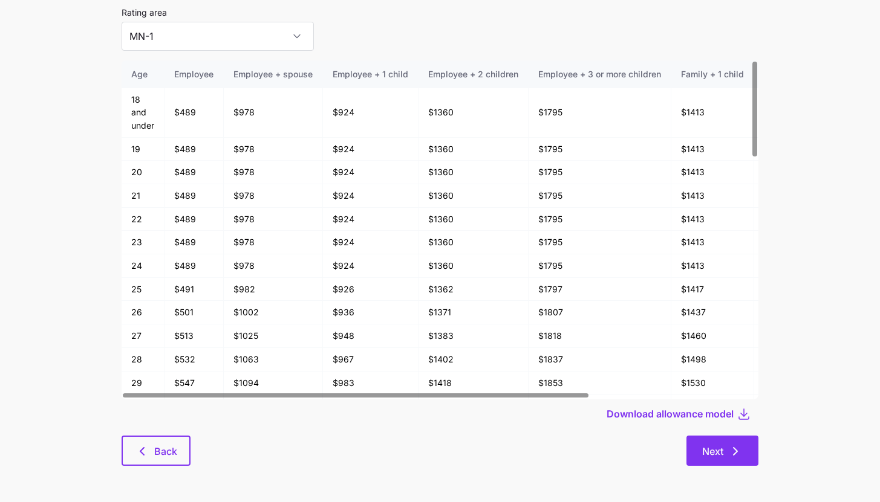
click at [701, 466] on button "Next" at bounding box center [722, 451] width 72 height 30
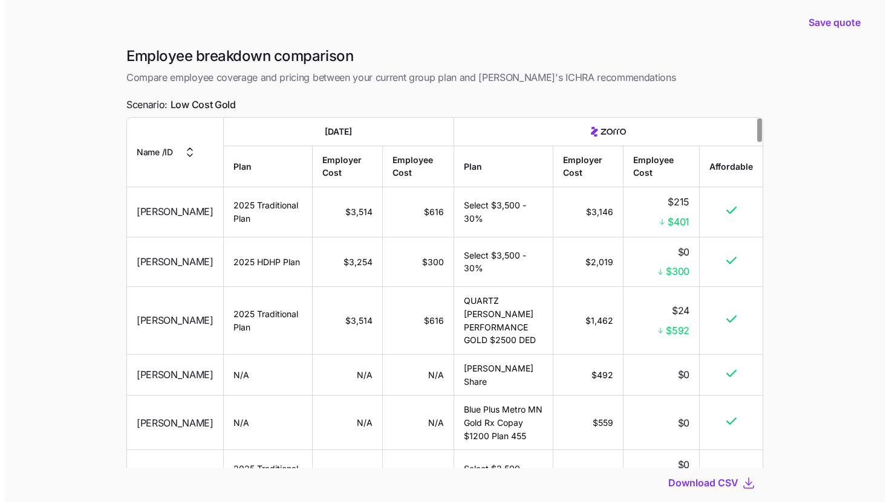
scroll to position [22, 0]
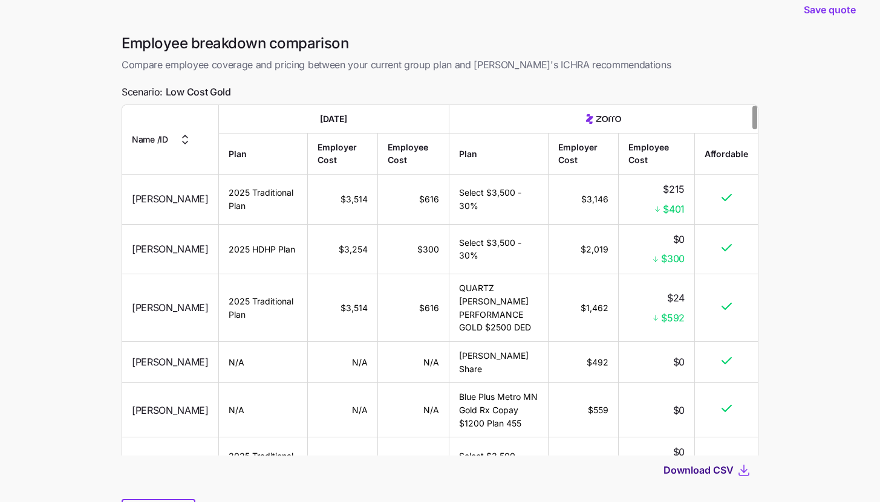
click at [698, 467] on span "Download CSV" at bounding box center [698, 470] width 70 height 15
click at [810, 13] on span "Save quote" at bounding box center [830, 9] width 52 height 15
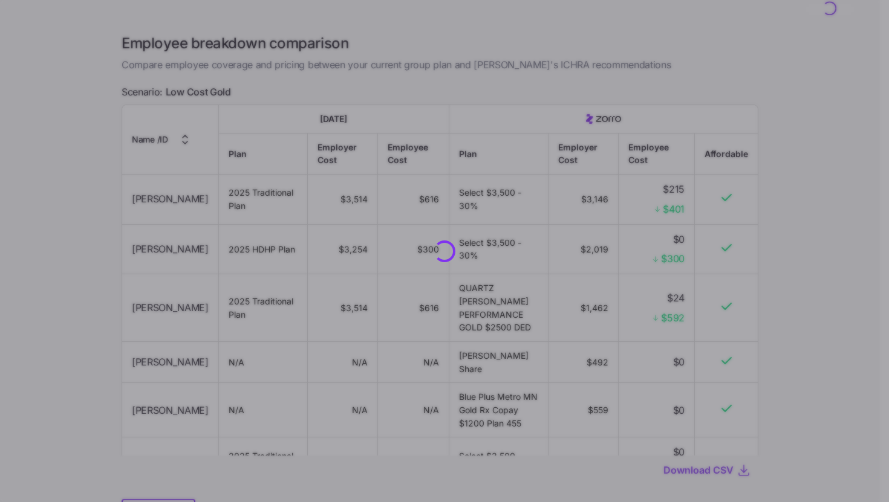
scroll to position [0, 0]
